Goal: Check status

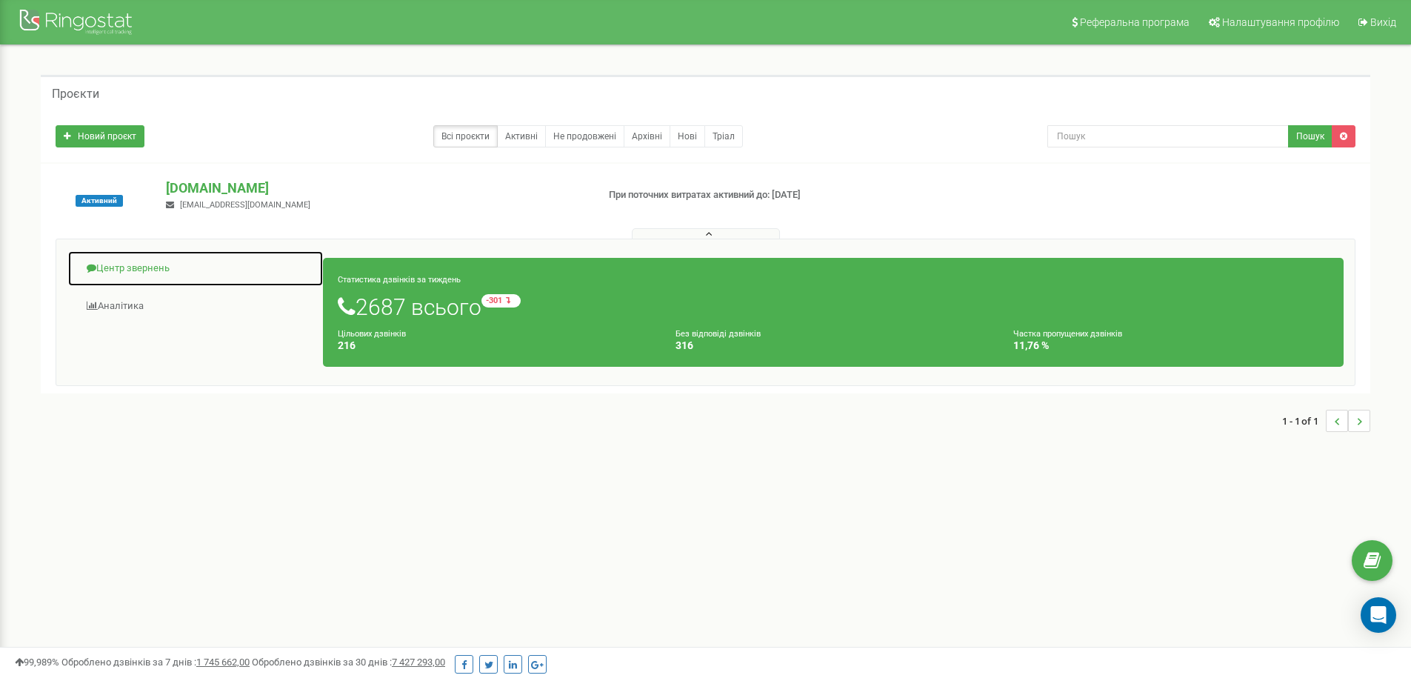
click at [147, 264] on link "Центр звернень" at bounding box center [195, 268] width 256 height 36
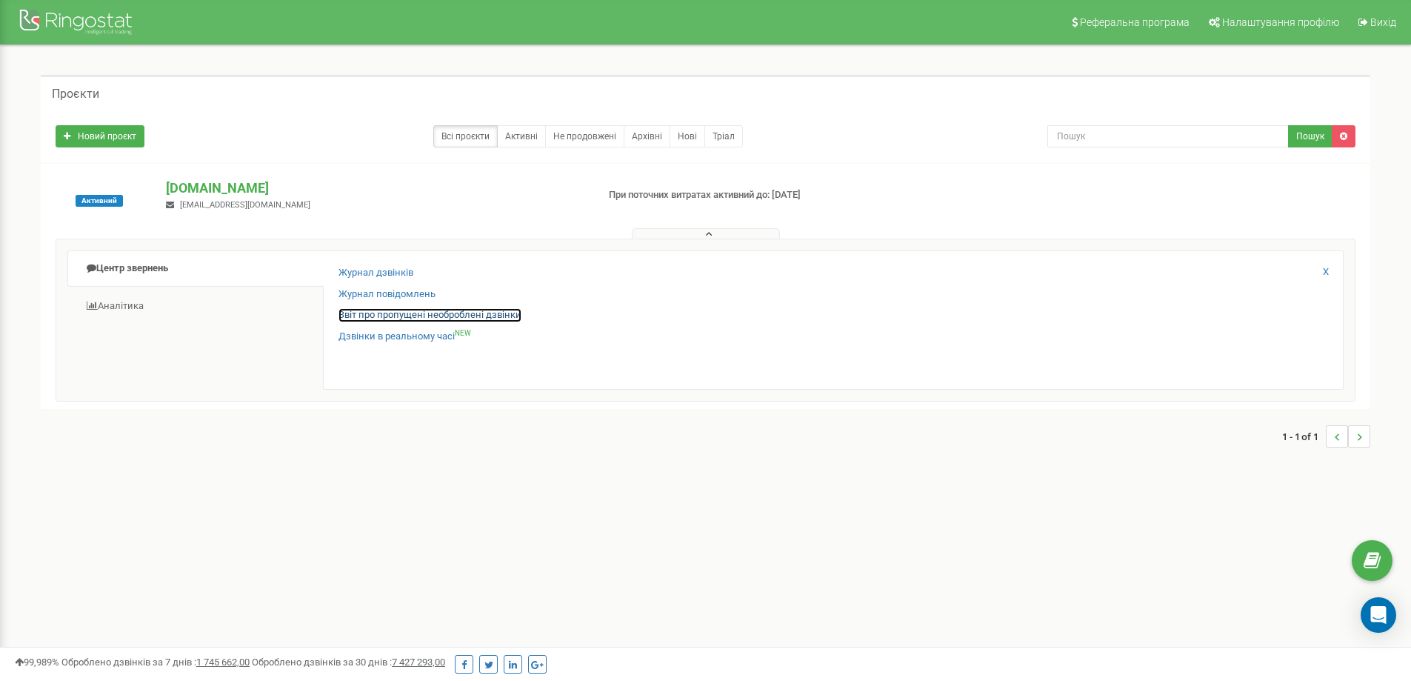
click at [442, 314] on link "Звіт про пропущені необроблені дзвінки" at bounding box center [430, 315] width 183 height 14
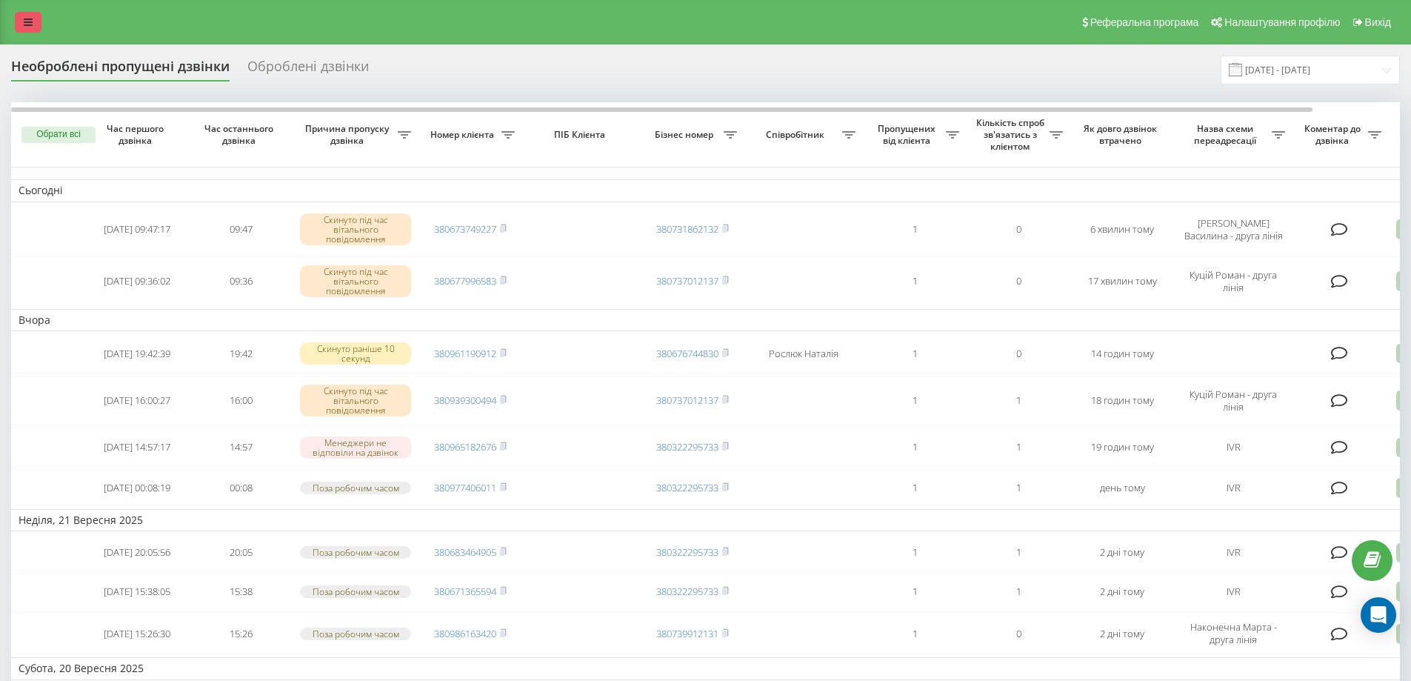
click at [19, 25] on link at bounding box center [28, 22] width 27 height 21
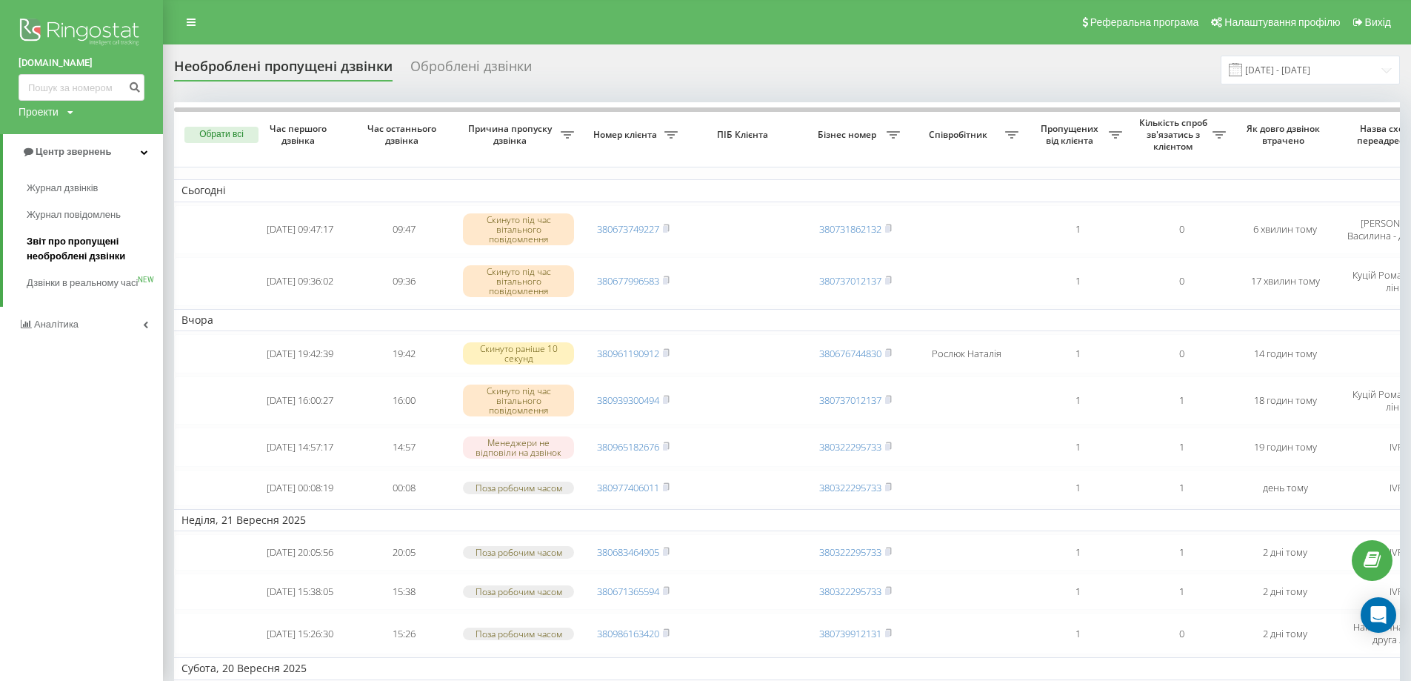
click at [77, 245] on span "Звіт про пропущені необроблені дзвінки" at bounding box center [91, 249] width 129 height 30
